Goal: Task Accomplishment & Management: Use online tool/utility

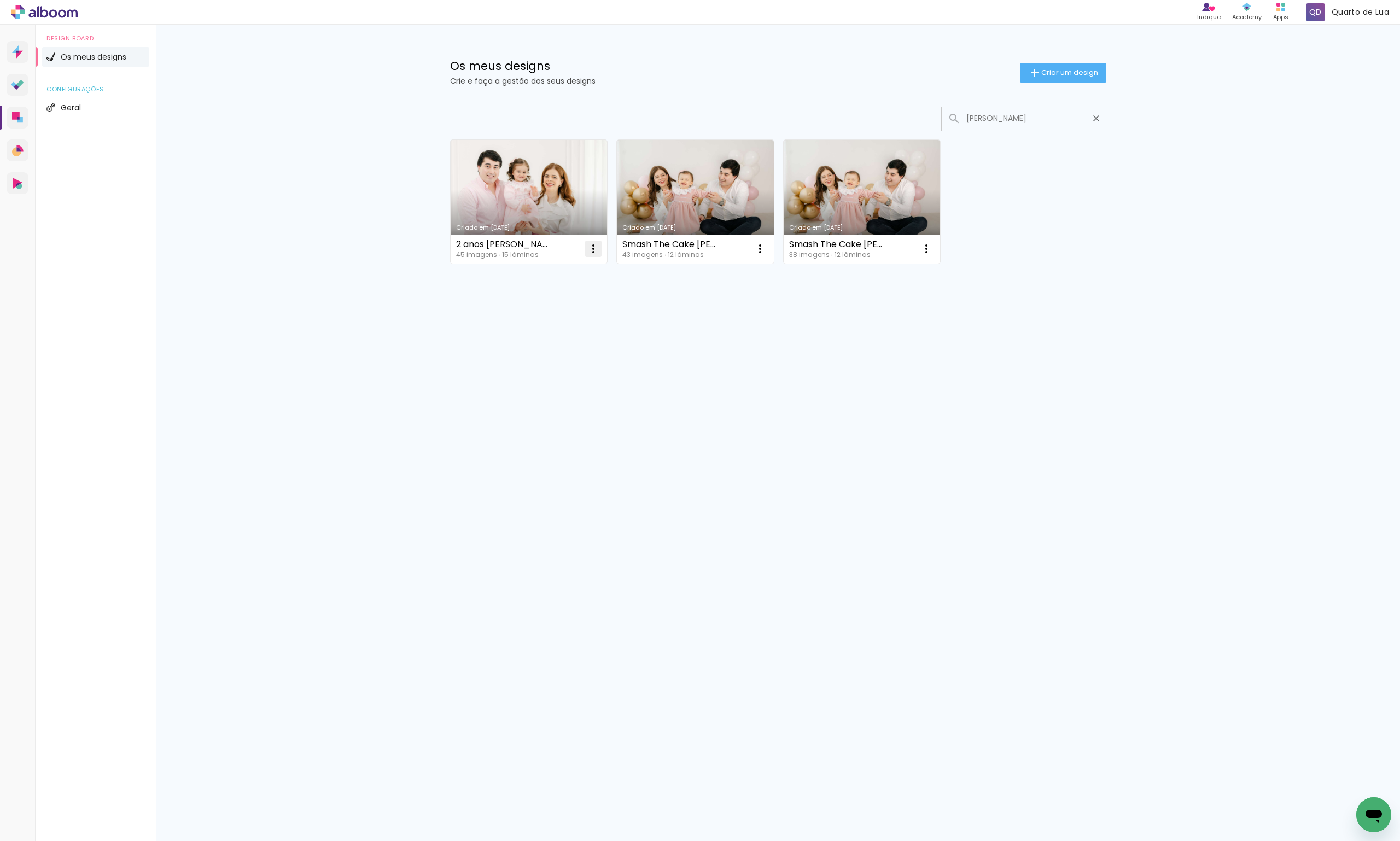
type input "rita novo"
type paper-input "rita novo"
click at [584, 248] on paper-icon-button at bounding box center [593, 248] width 22 height 22
drag, startPoint x: 566, startPoint y: 194, endPoint x: 546, endPoint y: 180, distance: 24.4
click at [546, 180] on link "Criado em 04/04/25" at bounding box center [529, 202] width 157 height 124
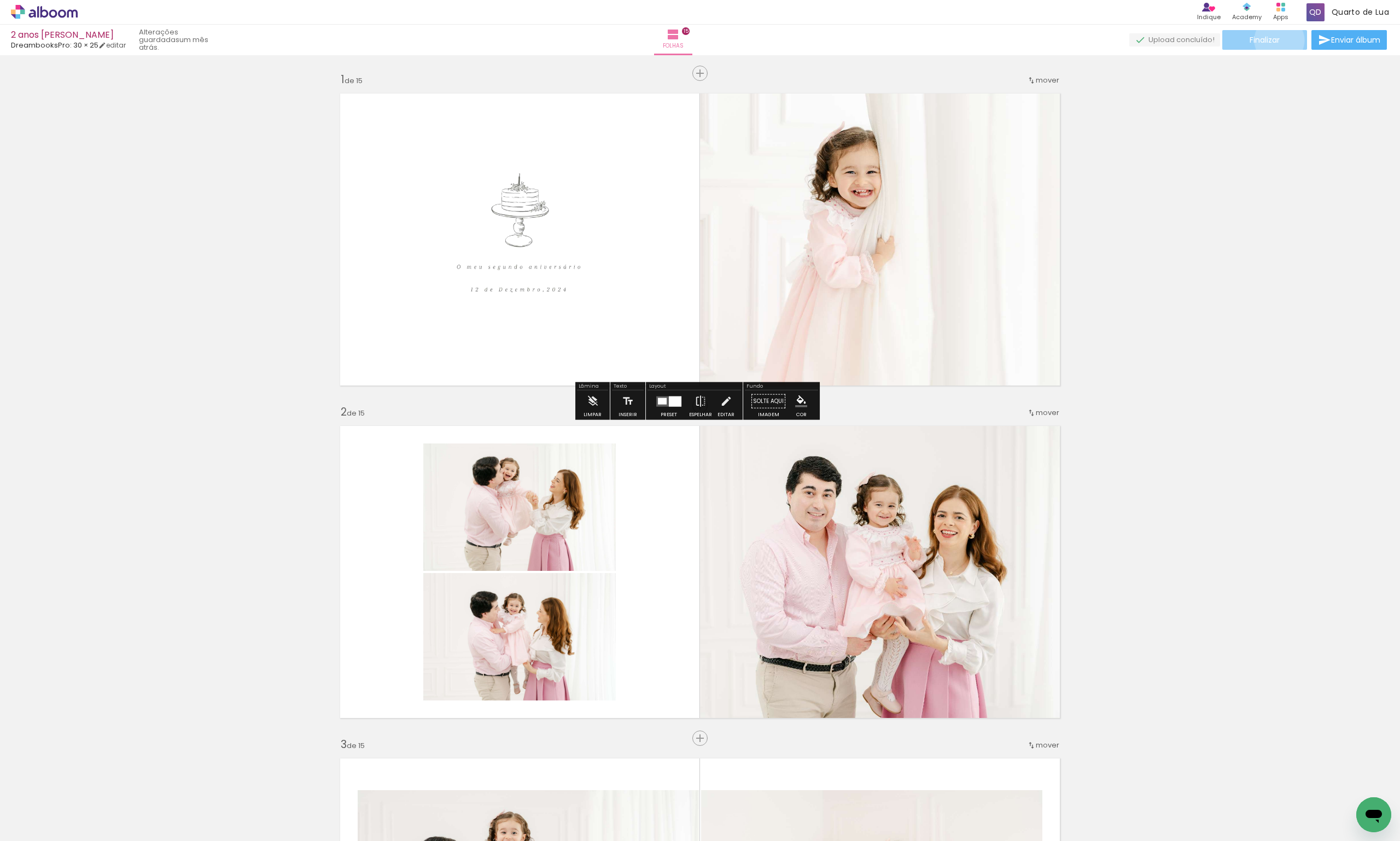
click at [1276, 40] on span "Finalizar" at bounding box center [1265, 40] width 30 height 8
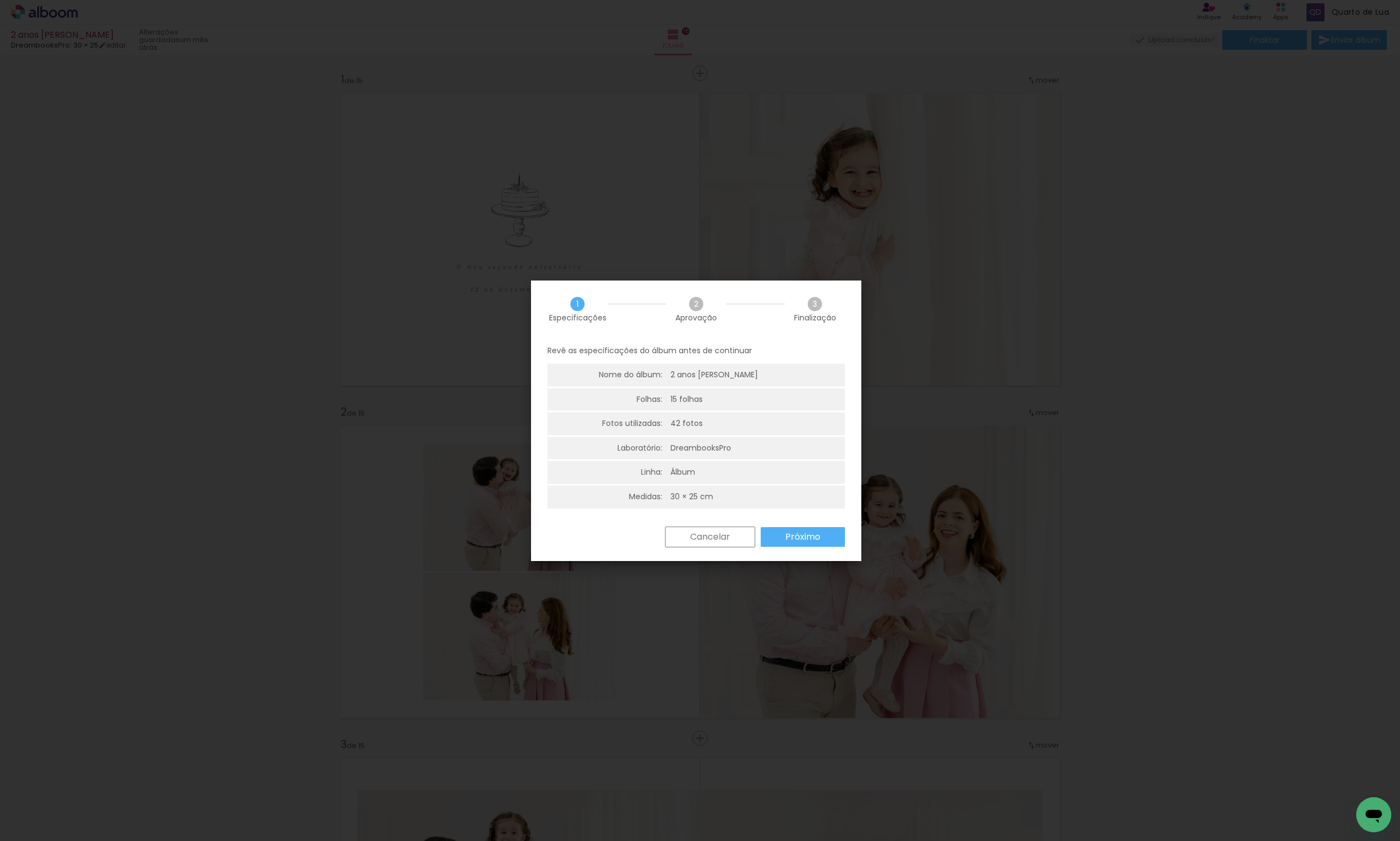
click at [0, 0] on slot "Próximo" at bounding box center [0, 0] width 0 height 0
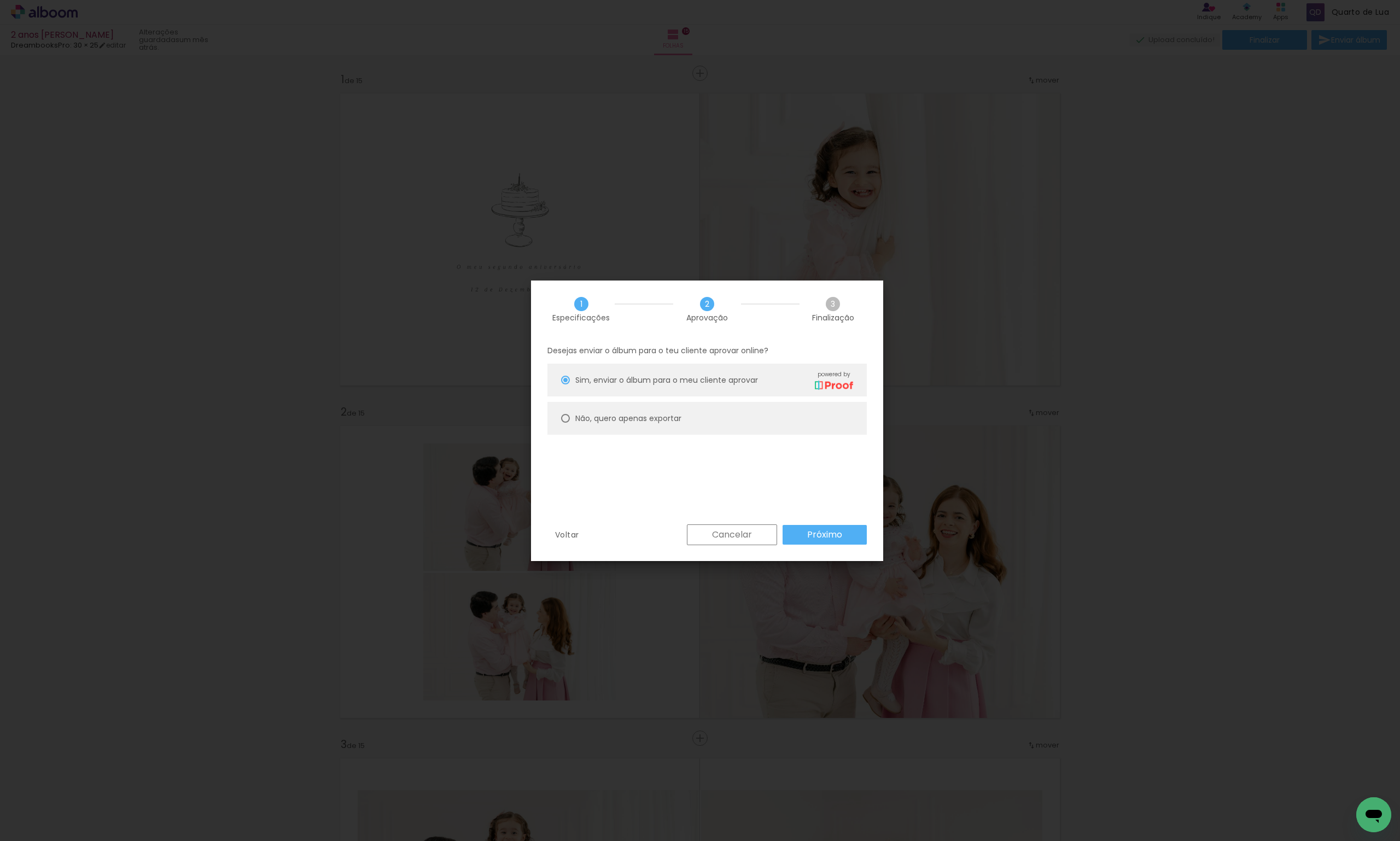
click at [736, 418] on paper-radio-button "Não, quero apenas exportar" at bounding box center [707, 418] width 320 height 33
type paper-radio-button "on"
click at [806, 528] on paper-button "Próximo" at bounding box center [824, 534] width 84 height 19
type input "Alta, 300 DPI"
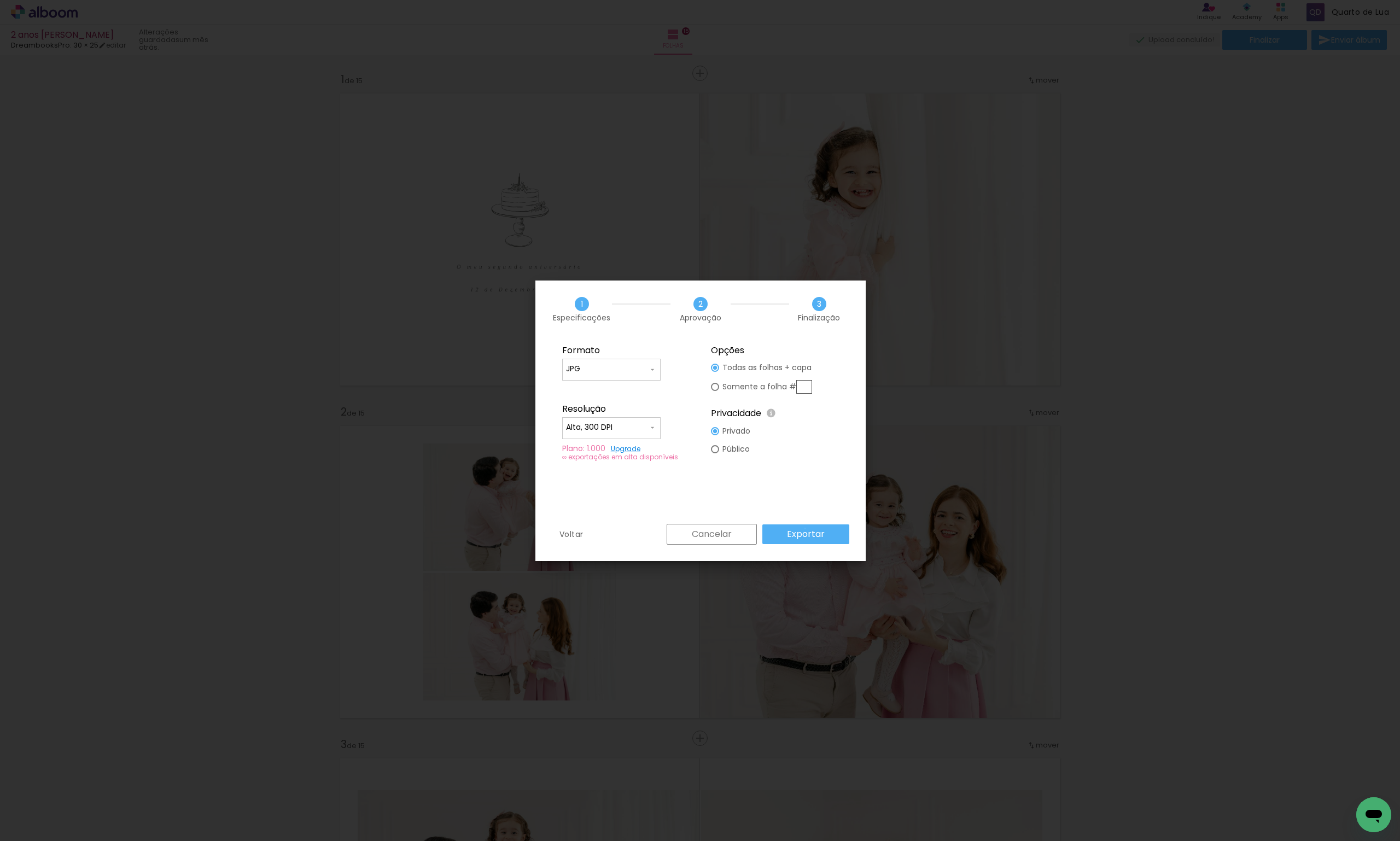
click at [0, 0] on slot "Exportar" at bounding box center [0, 0] width 0 height 0
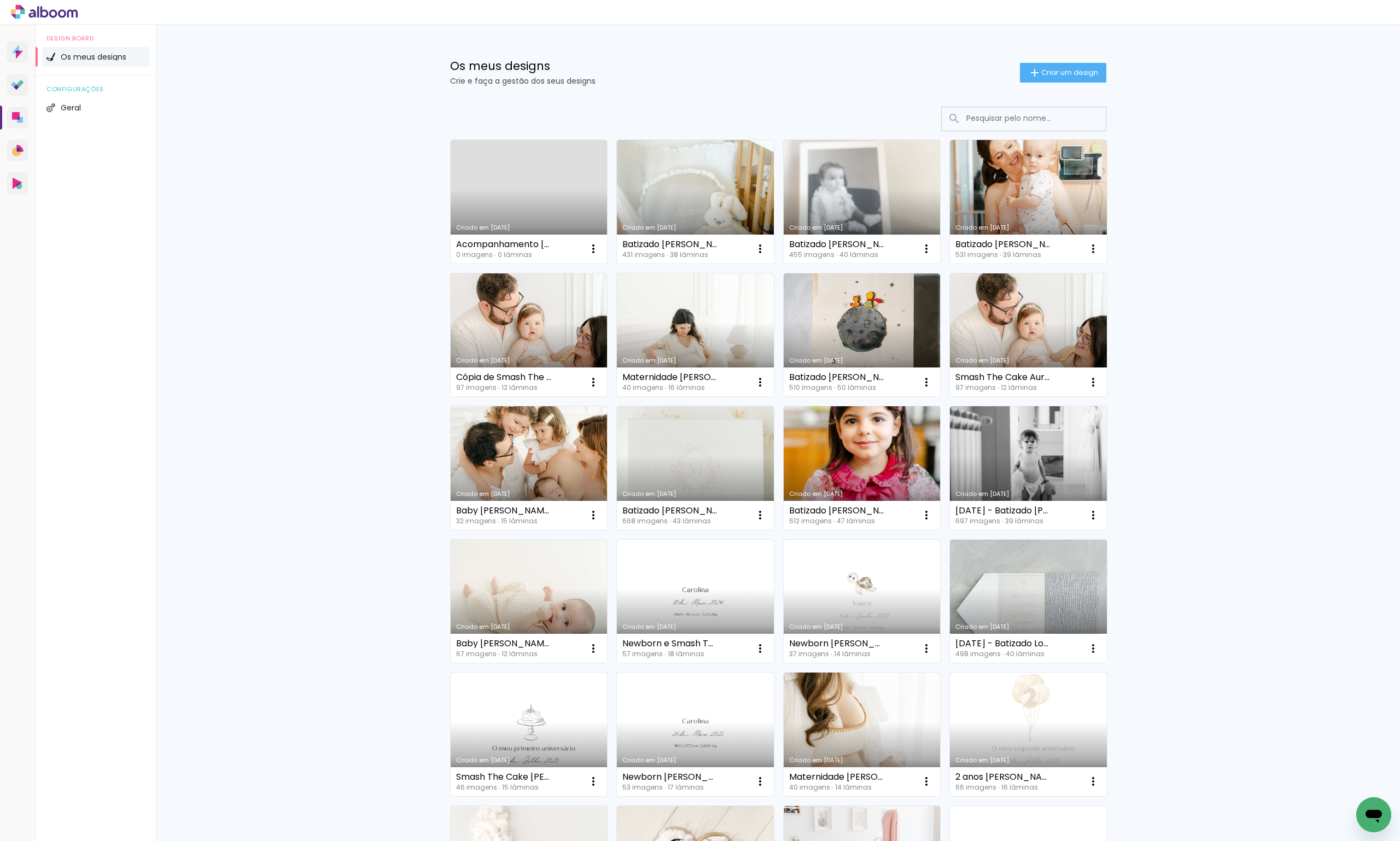
click at [215, 73] on div "Os meus designs Crie e faça a gestão dos seus designs Criar um design Criado em…" at bounding box center [778, 605] width 1244 height 1162
click at [985, 111] on input at bounding box center [1038, 118] width 156 height 23
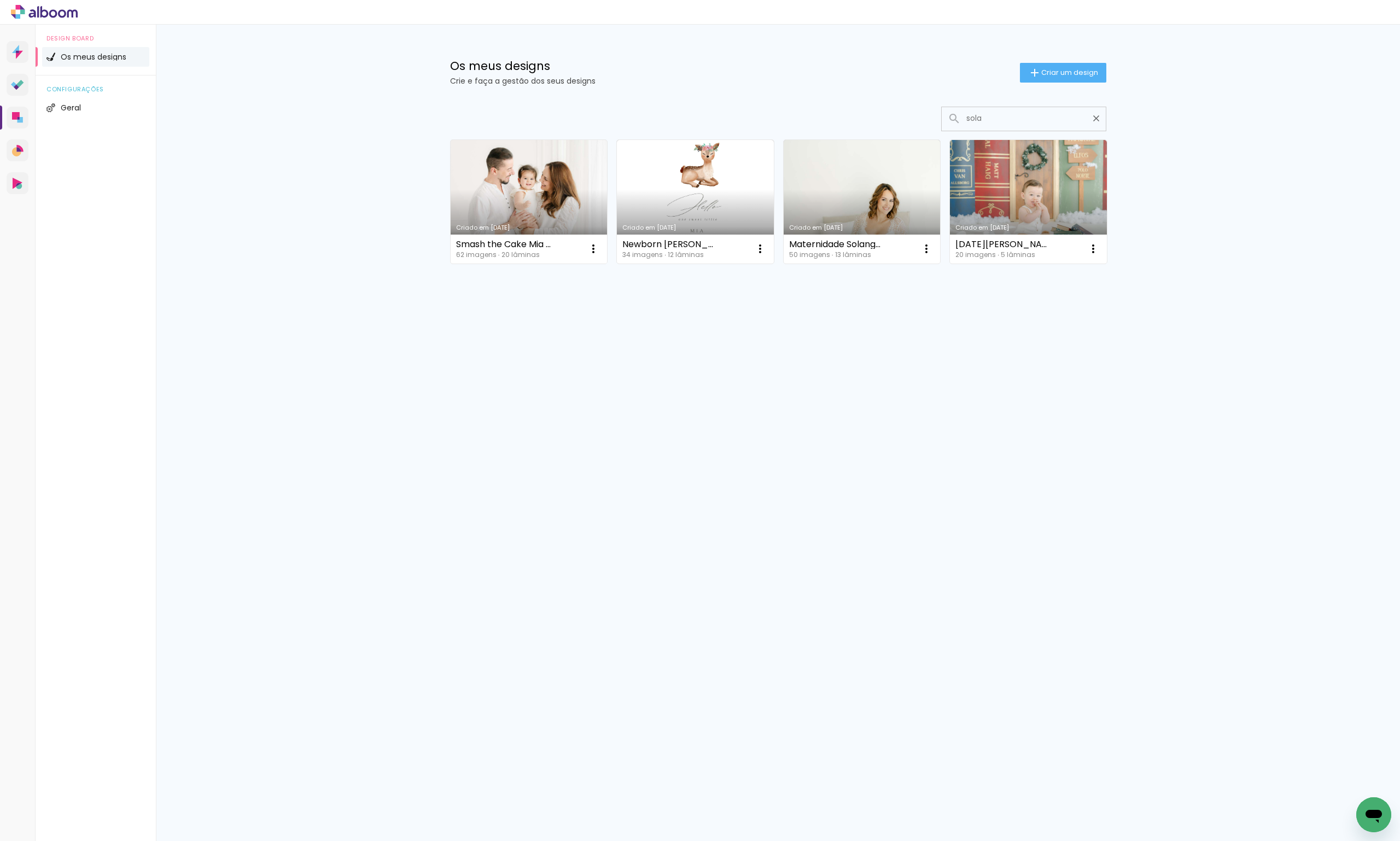
type input "sola"
type paper-input "sola"
click at [524, 151] on link "Criado em 15/05/25" at bounding box center [529, 202] width 157 height 124
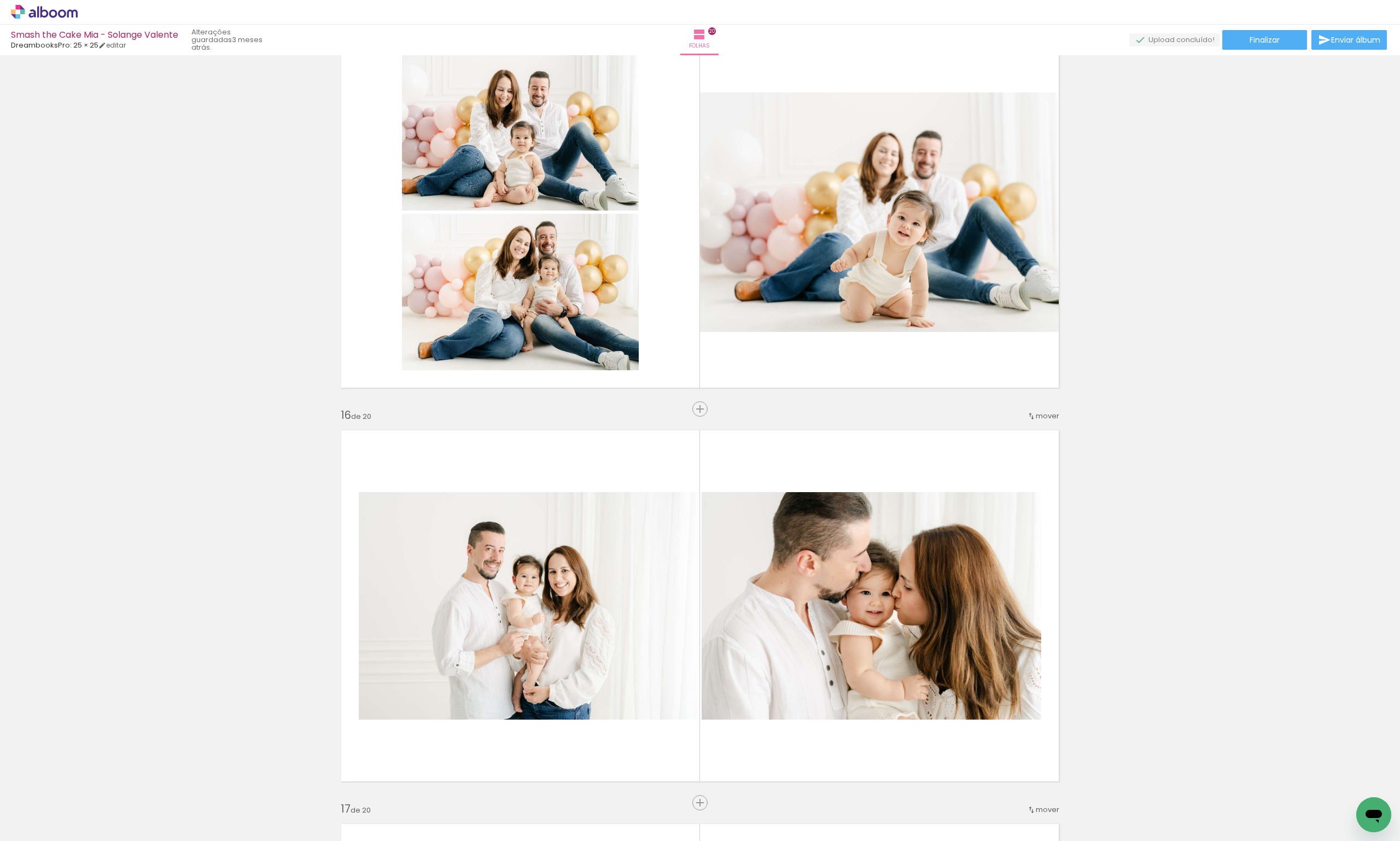
scroll to position [5739, 0]
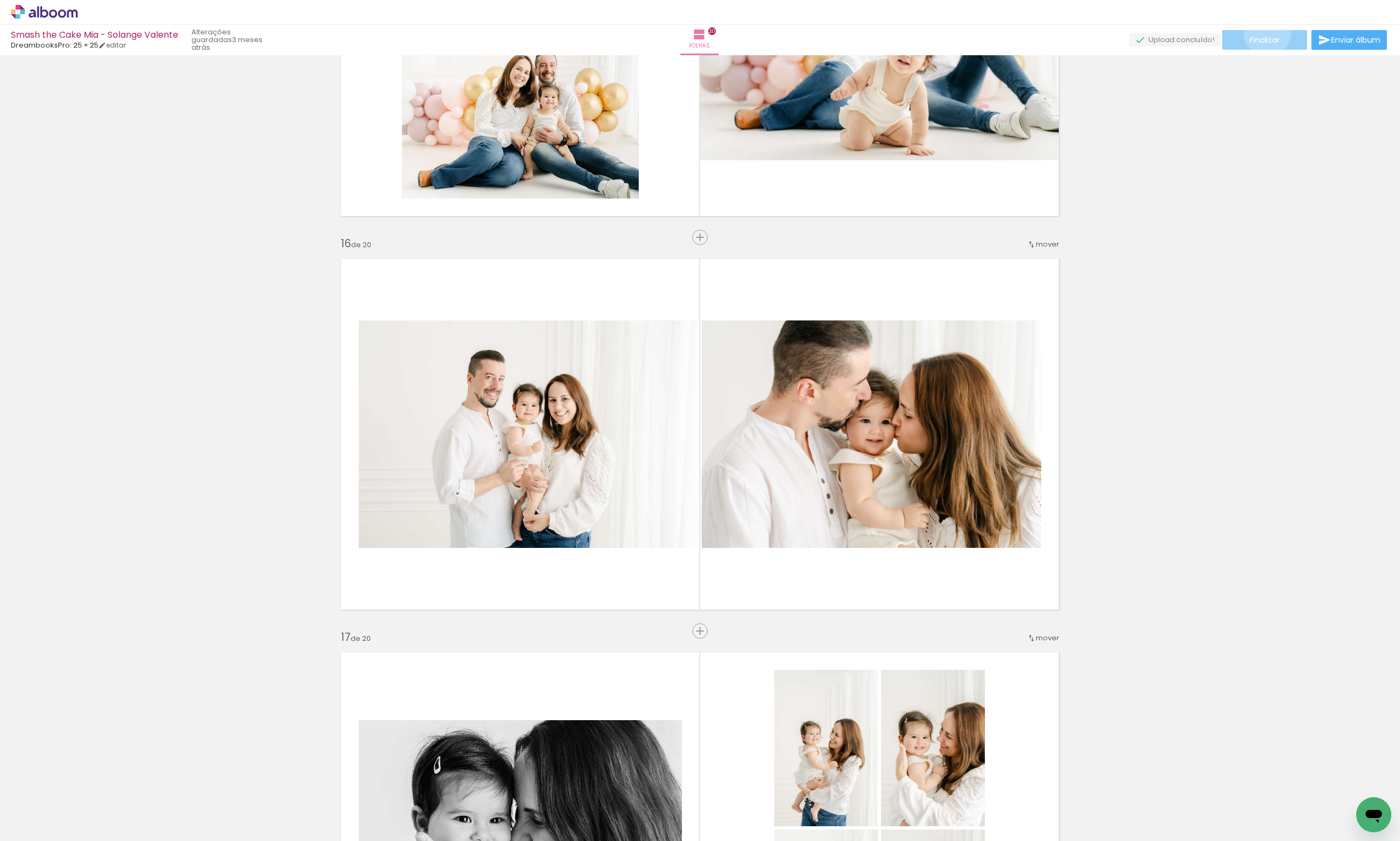
click at [1263, 33] on paper-button "Finalizar" at bounding box center [1264, 39] width 84 height 19
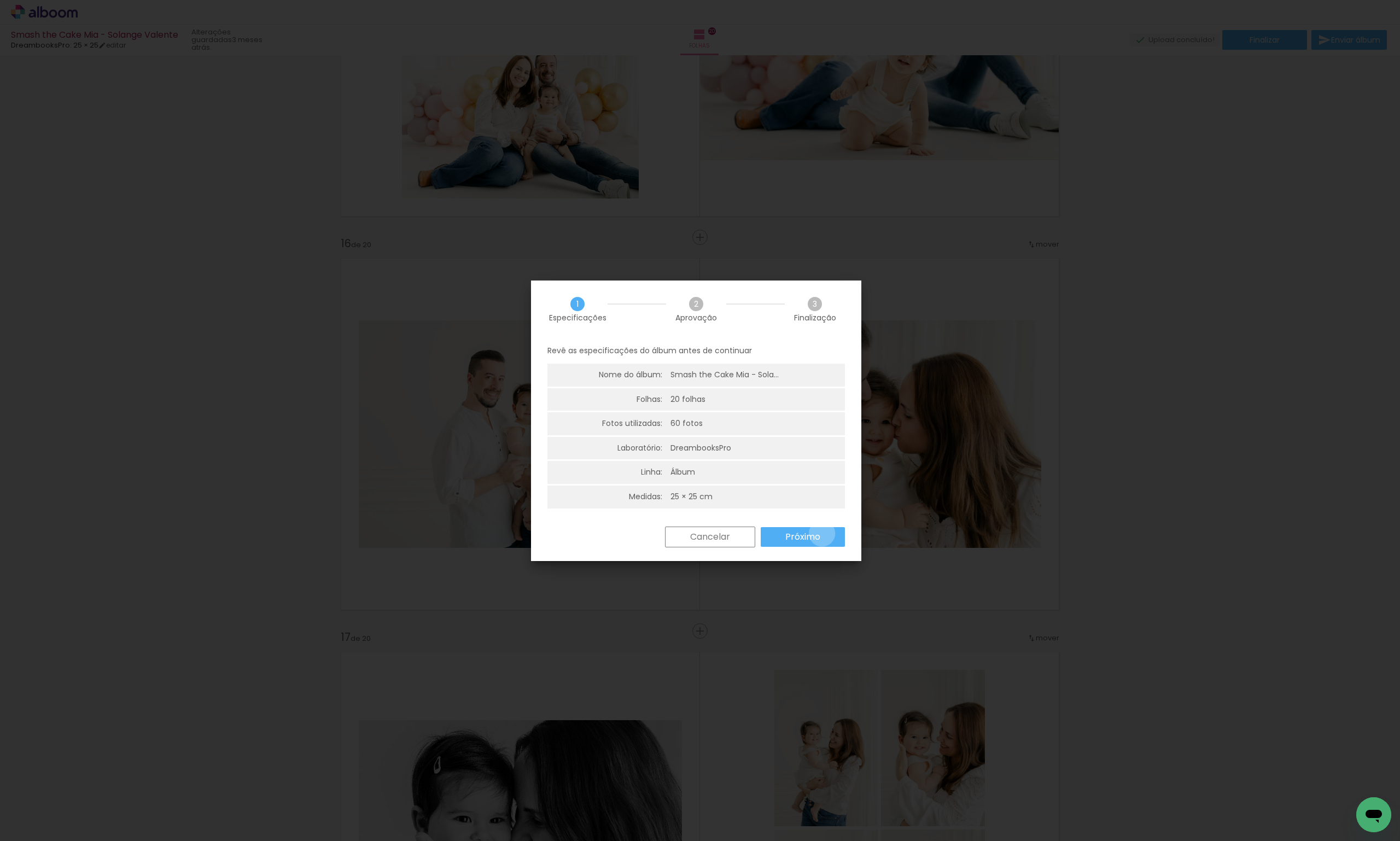
click at [0, 0] on paper-button "Próximo" at bounding box center [0, 0] width 0 height 0
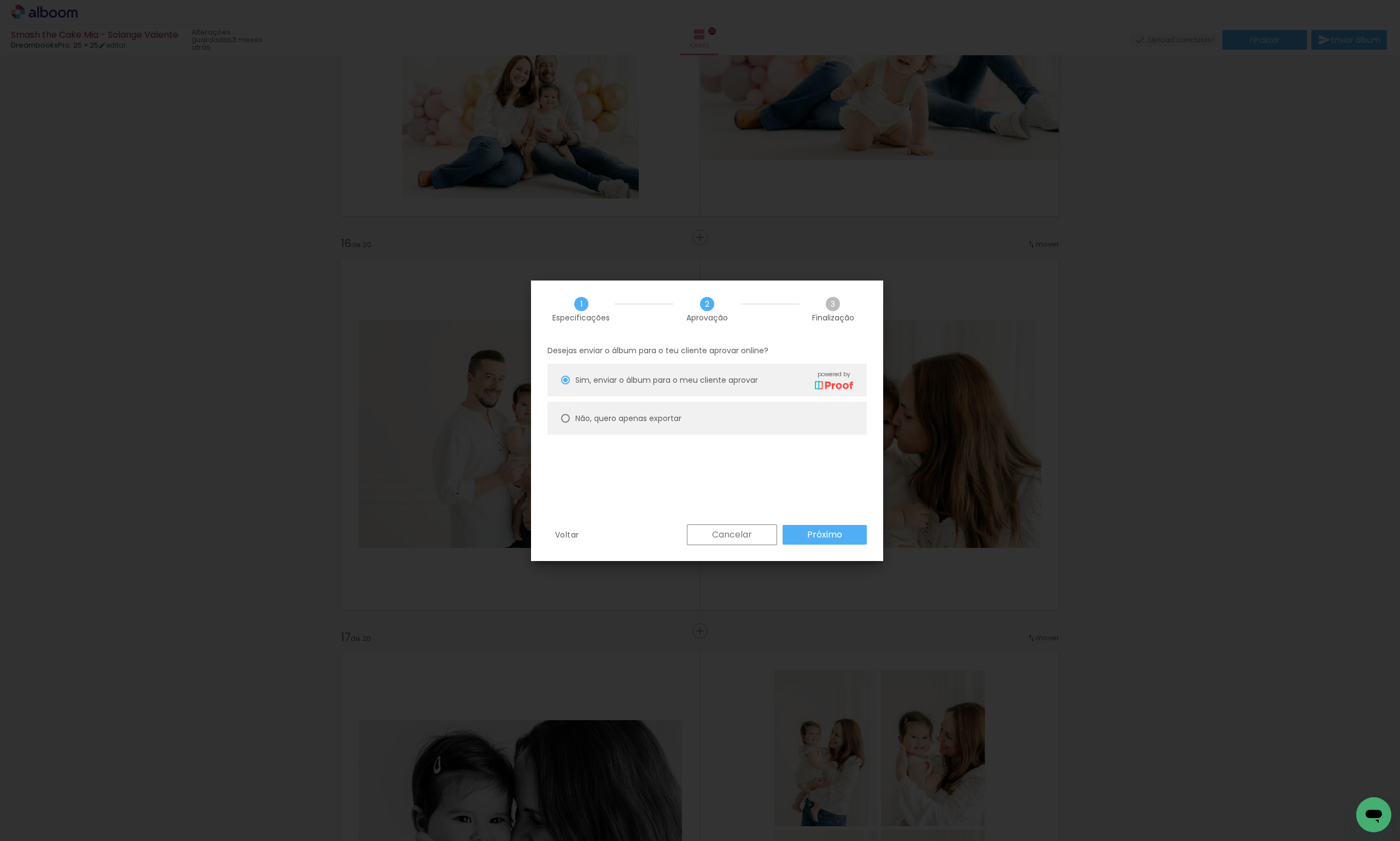
type paper-radio-button "on"
type input "Alta, 300 DPI"
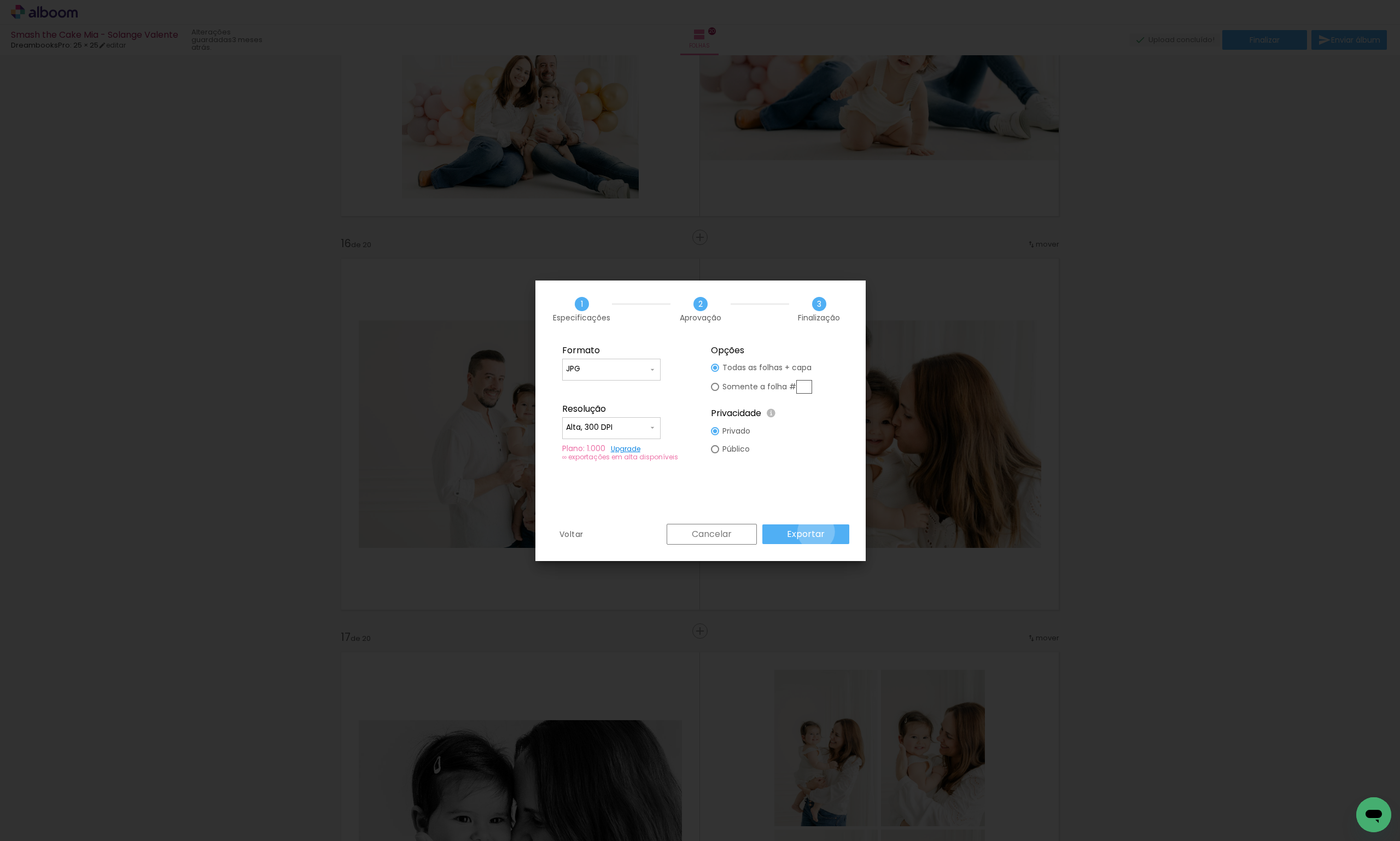
click at [0, 0] on slot "Exportar" at bounding box center [0, 0] width 0 height 0
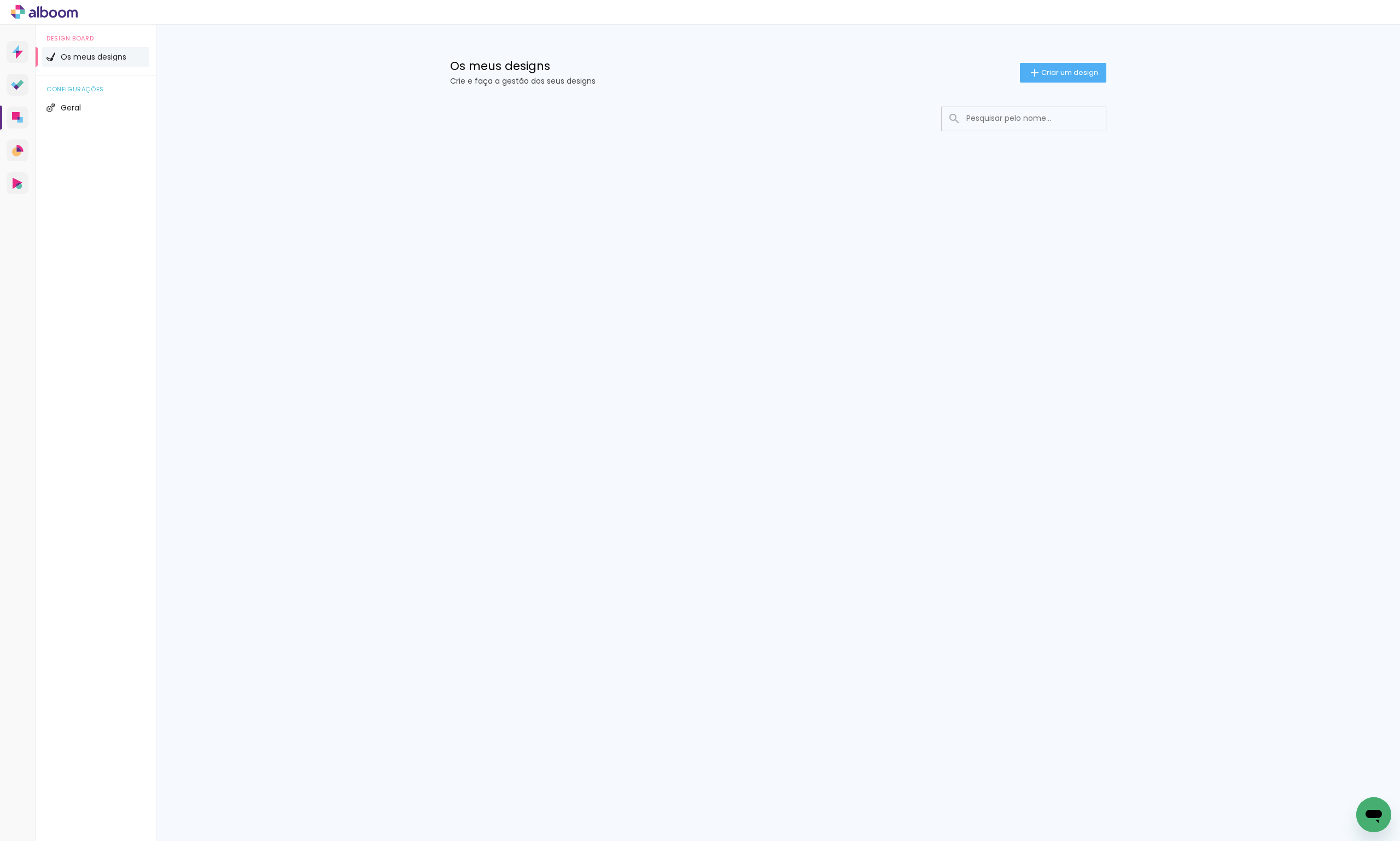
click at [1018, 114] on input at bounding box center [1038, 118] width 156 height 23
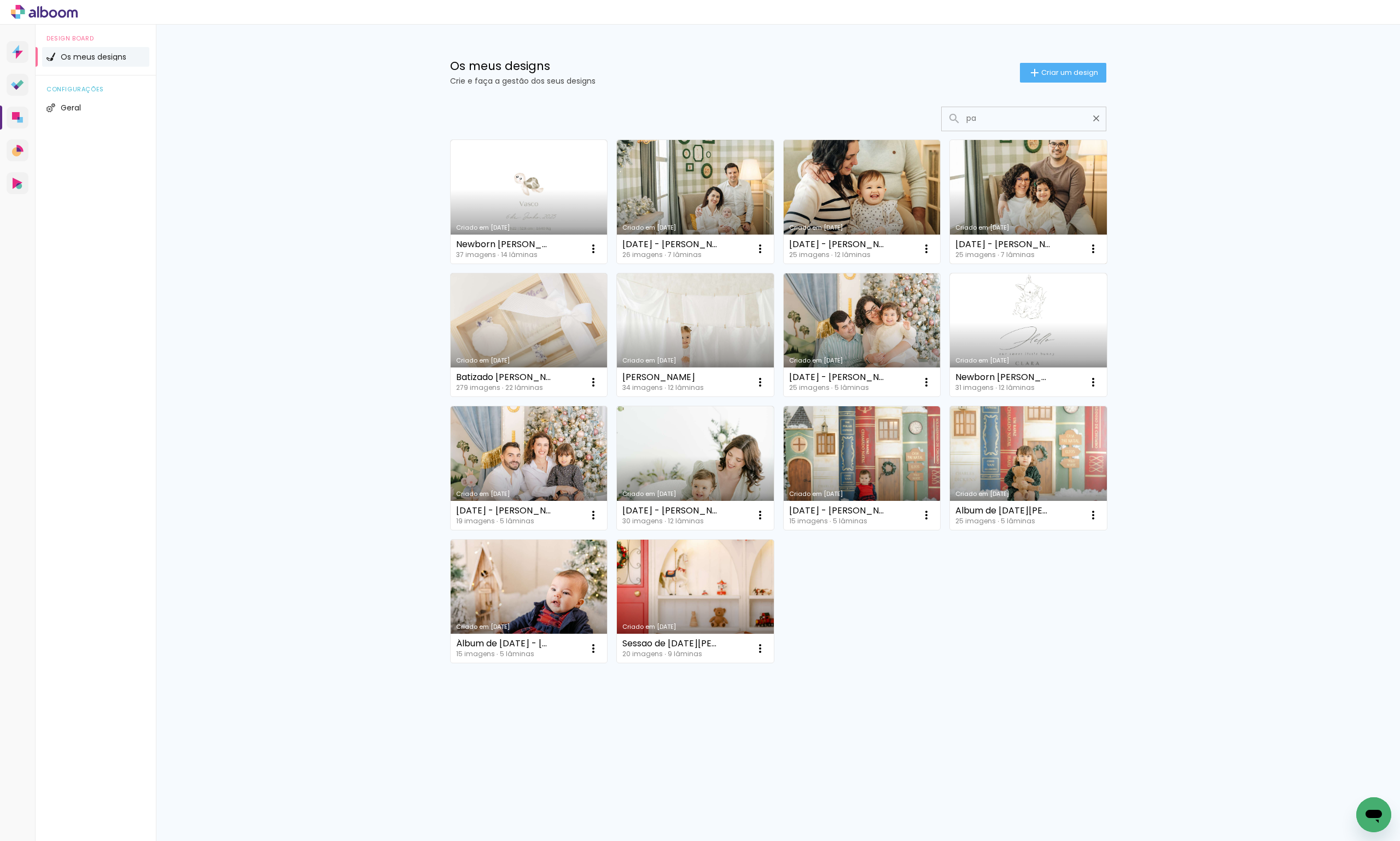
type input "p"
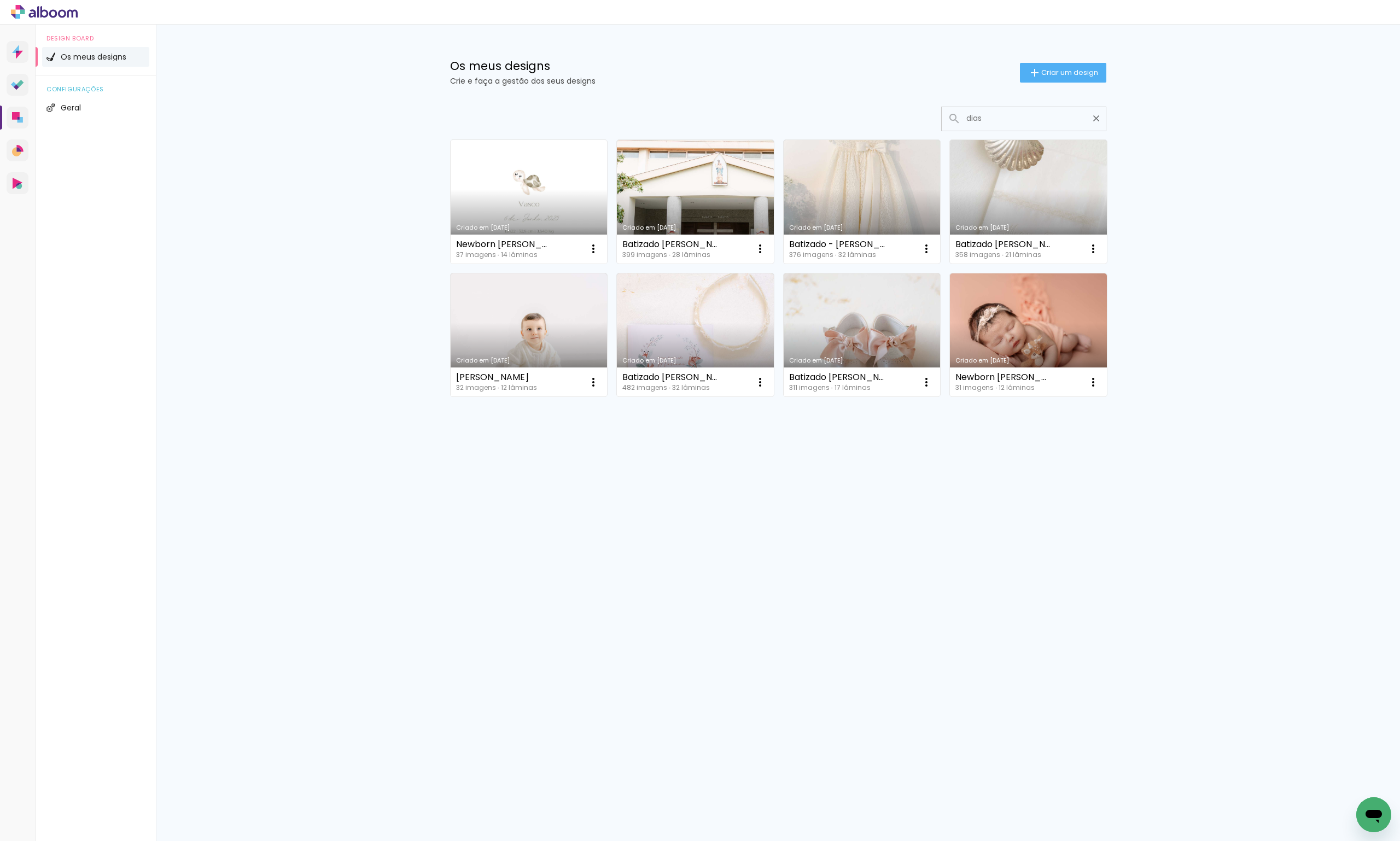
type input "dias"
type paper-input "dias"
click at [495, 164] on link "Criado em 24/07/25" at bounding box center [529, 202] width 157 height 124
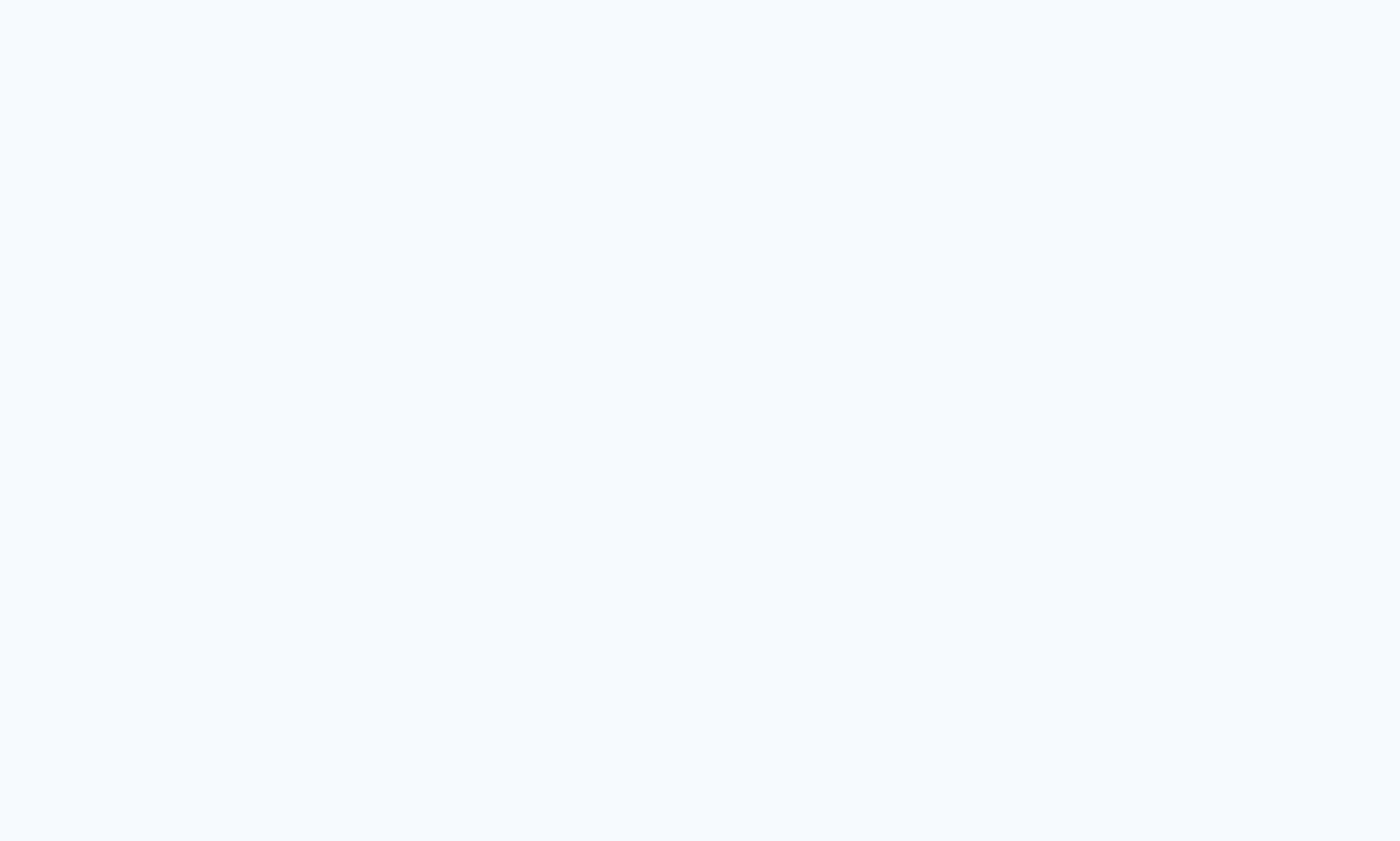
type input "Todas as fotos"
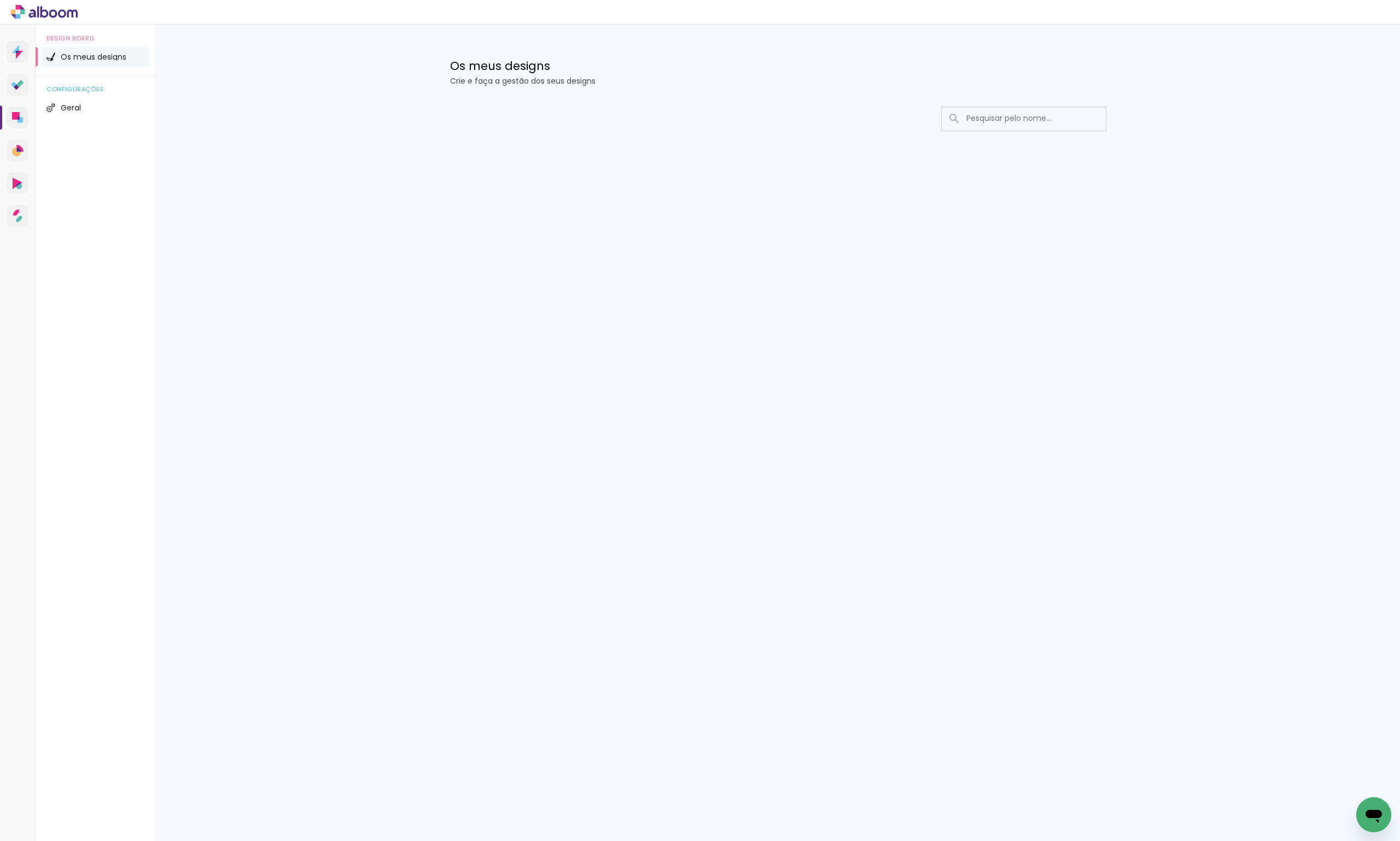
click at [982, 114] on input at bounding box center [1038, 118] width 156 height 23
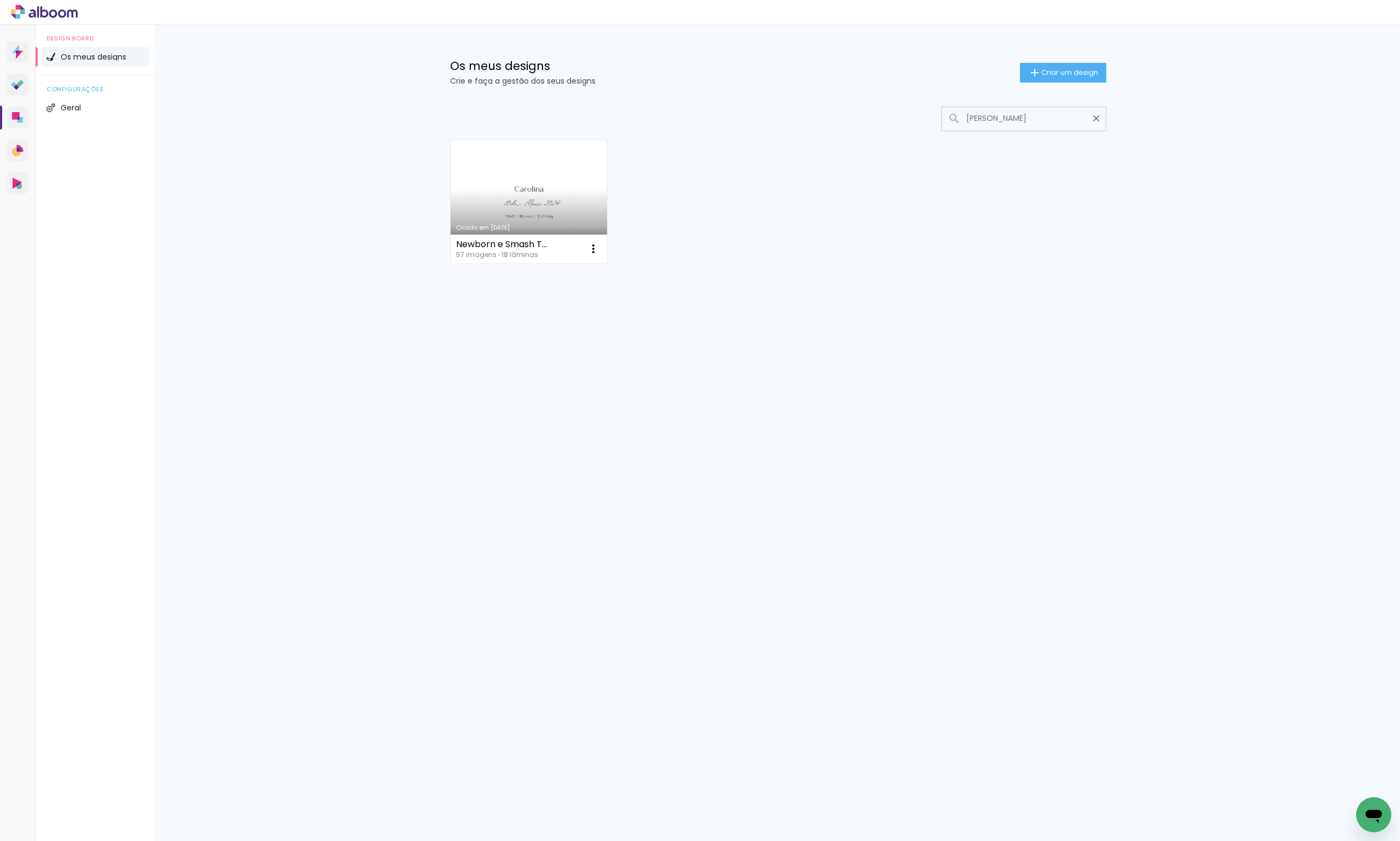
type input "[PERSON_NAME]"
type paper-input "[PERSON_NAME]"
click at [522, 204] on link "Criado em [DATE]" at bounding box center [529, 202] width 157 height 124
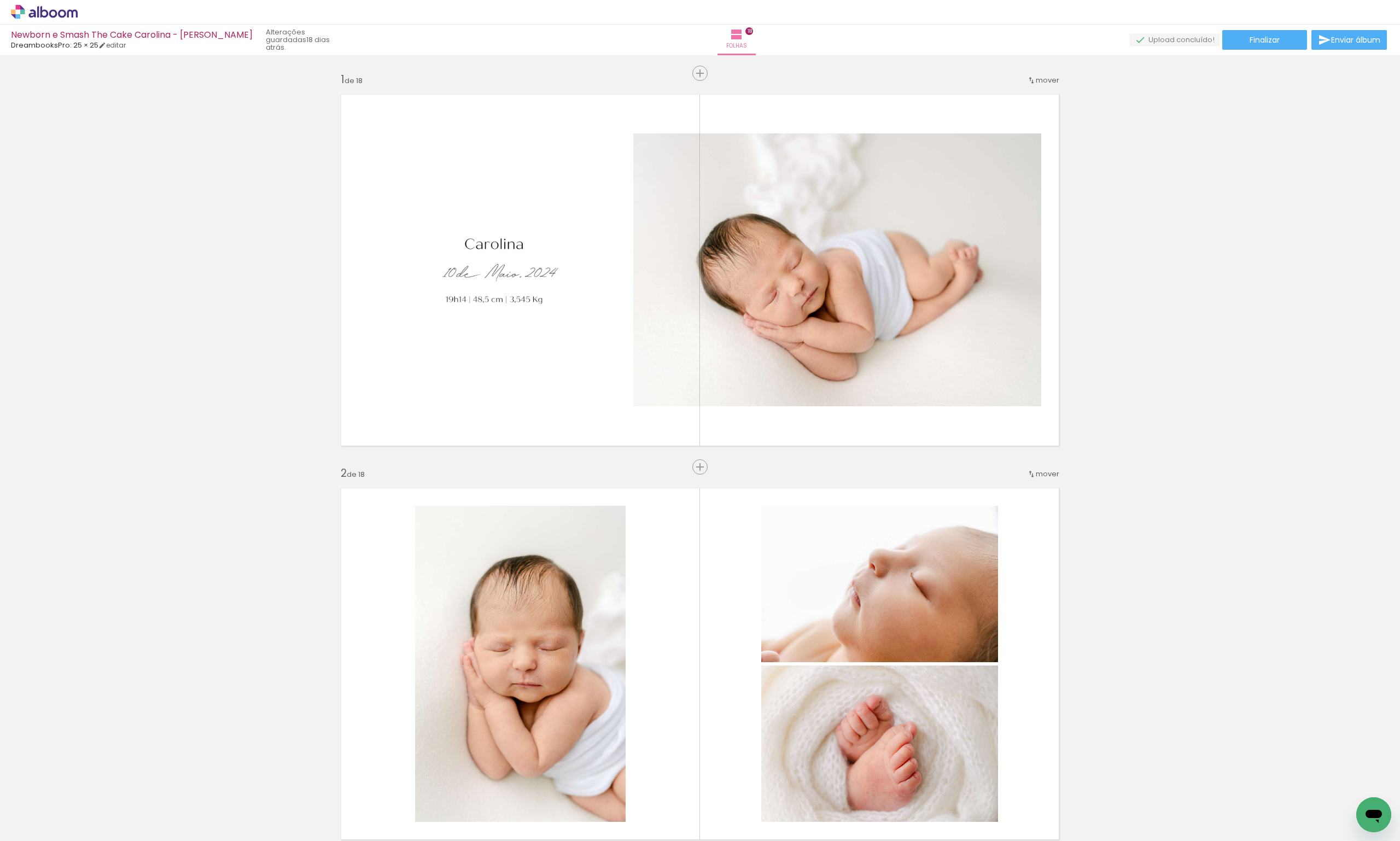
click at [76, 9] on icon at bounding box center [44, 12] width 67 height 14
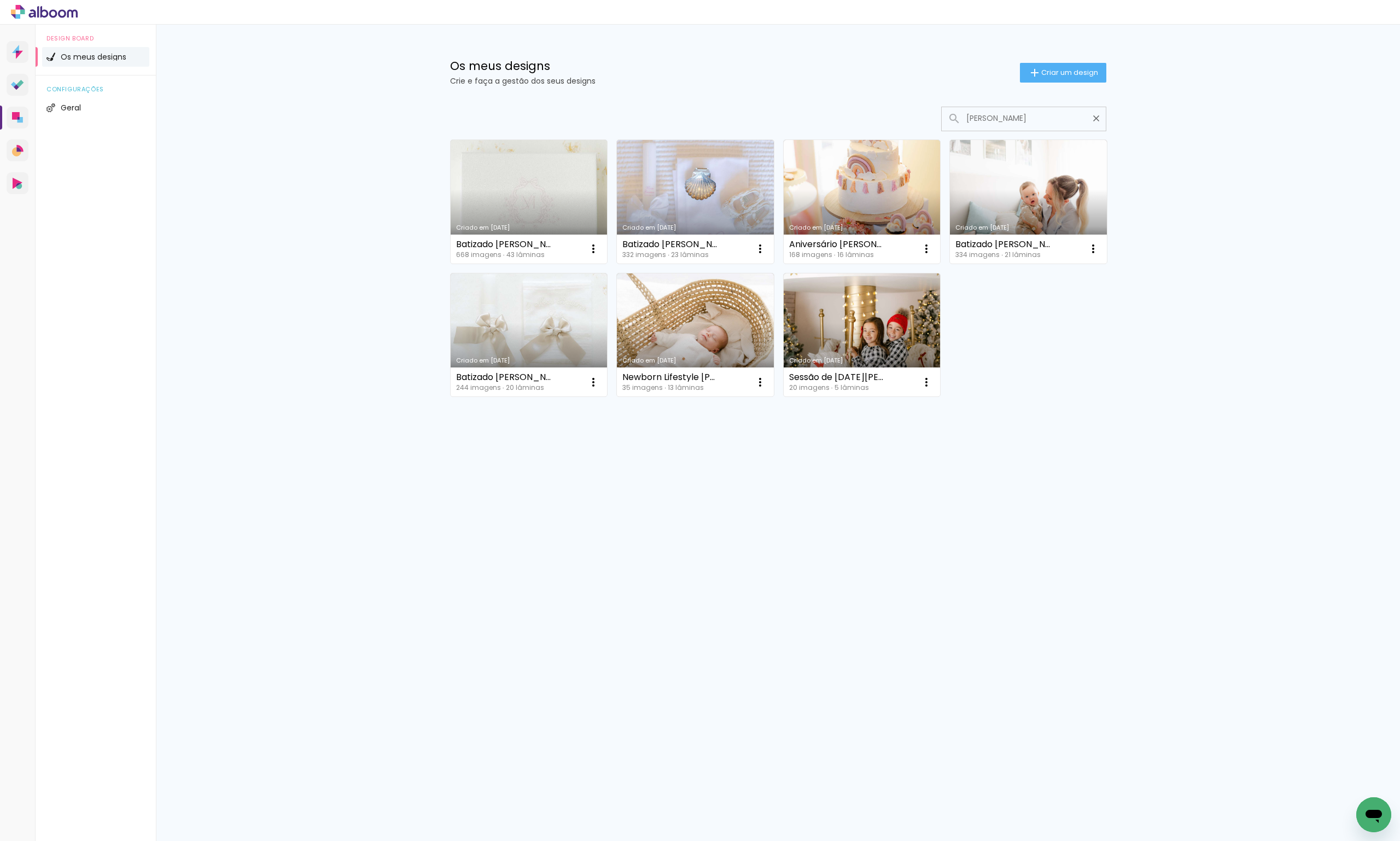
type input "luis"
type paper-input "luis"
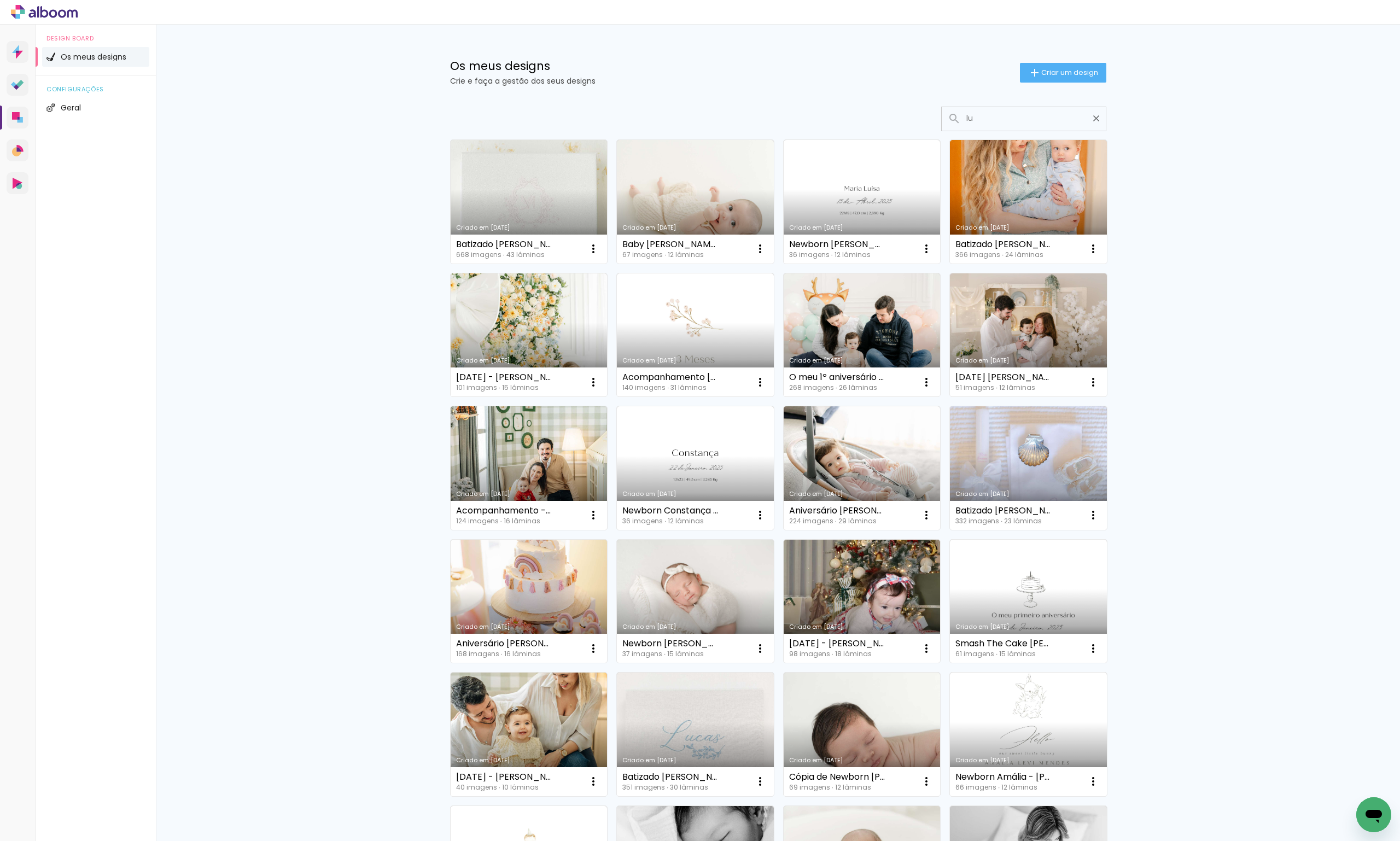
type input "l"
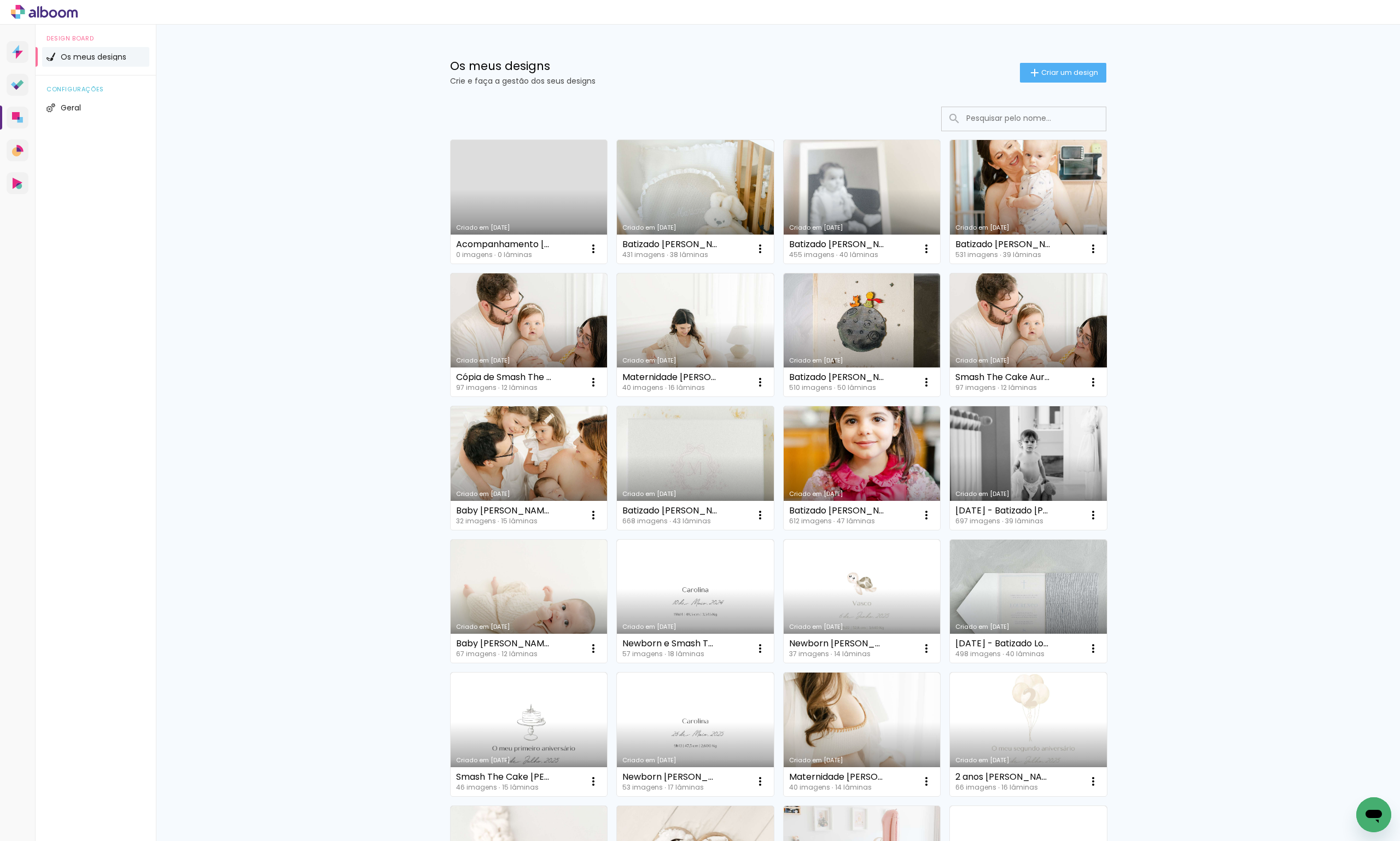
click at [971, 117] on input at bounding box center [1038, 118] width 156 height 23
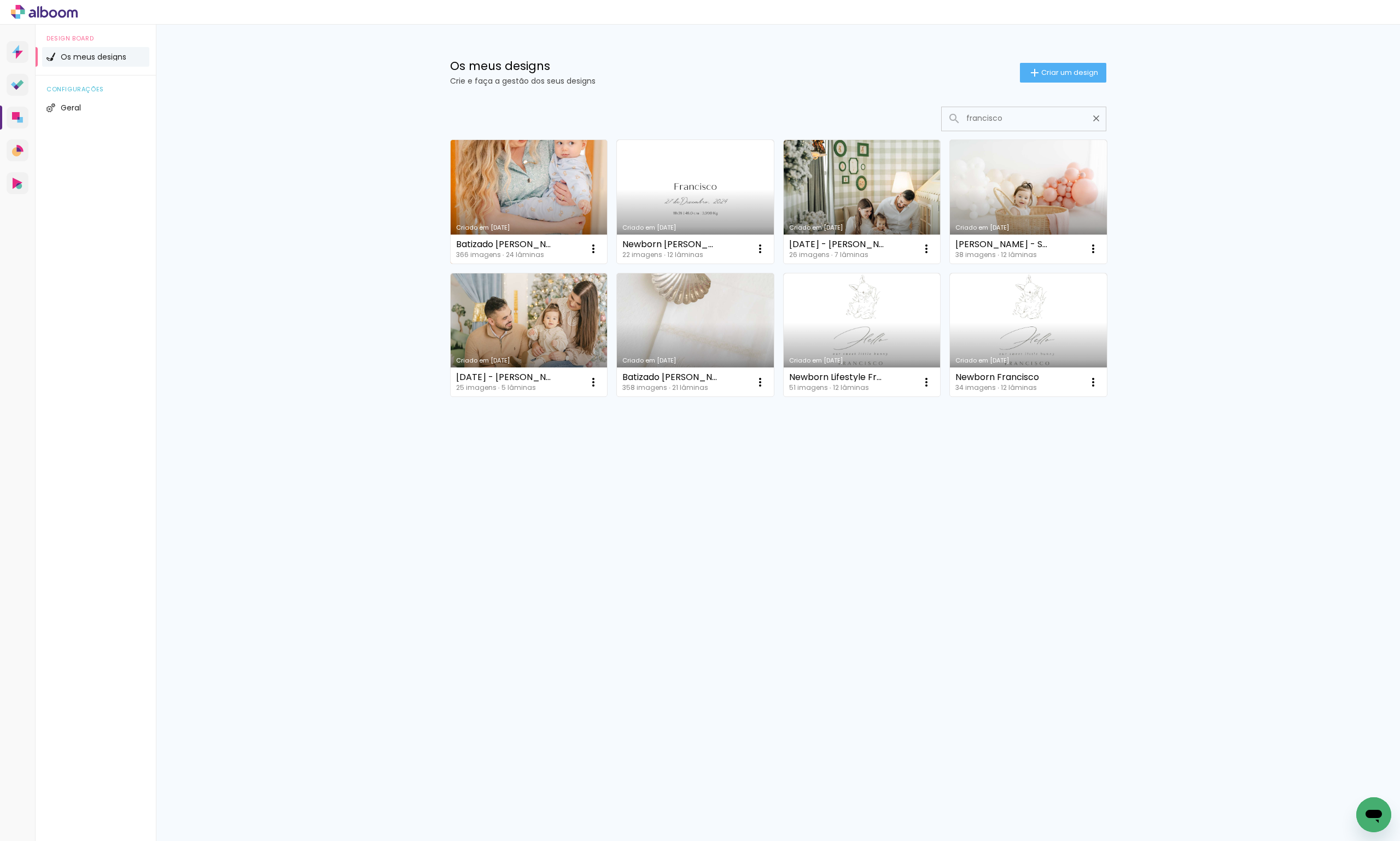
type input "francisco"
type paper-input "francisco"
click at [547, 203] on link "Criado em [DATE]" at bounding box center [529, 202] width 157 height 124
